Goal: Information Seeking & Learning: Learn about a topic

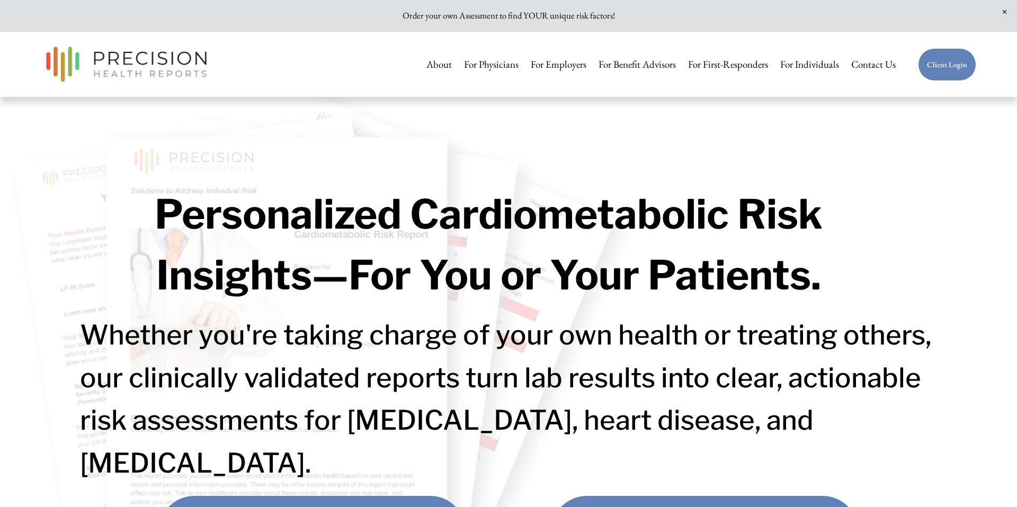
click at [797, 66] on link "For Individuals" at bounding box center [809, 64] width 59 height 22
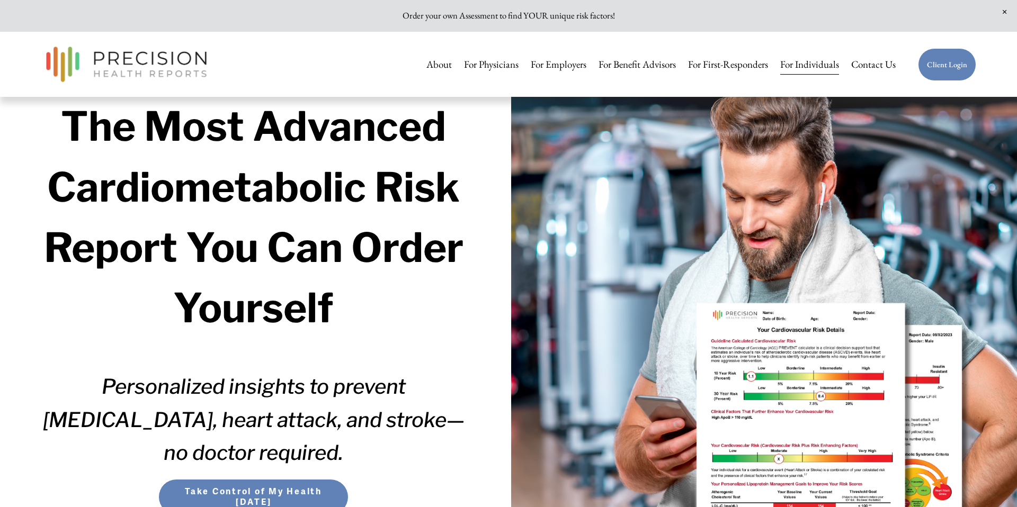
scroll to position [61, 0]
click at [93, 301] on h1 "The Most Advanced Cardiometabolic Risk Report You Can Order Yourself" at bounding box center [254, 218] width 426 height 242
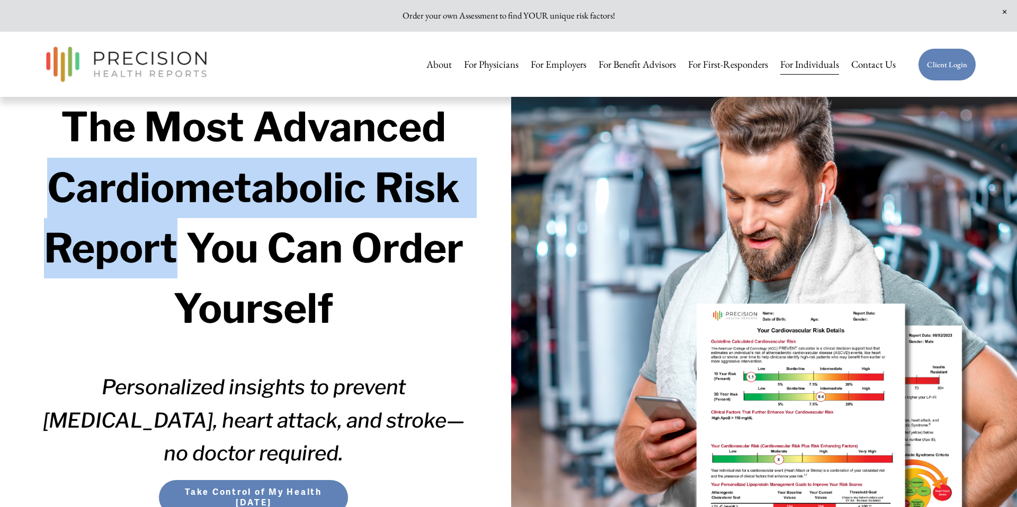
drag, startPoint x: 53, startPoint y: 196, endPoint x: 179, endPoint y: 247, distance: 136.1
click at [179, 247] on strong "The Most Advanced Cardiometabolic Risk Report You Can Order Yourself" at bounding box center [258, 218] width 428 height 230
copy strong "Cardiometabolic Risk Report"
